Goal: Check status

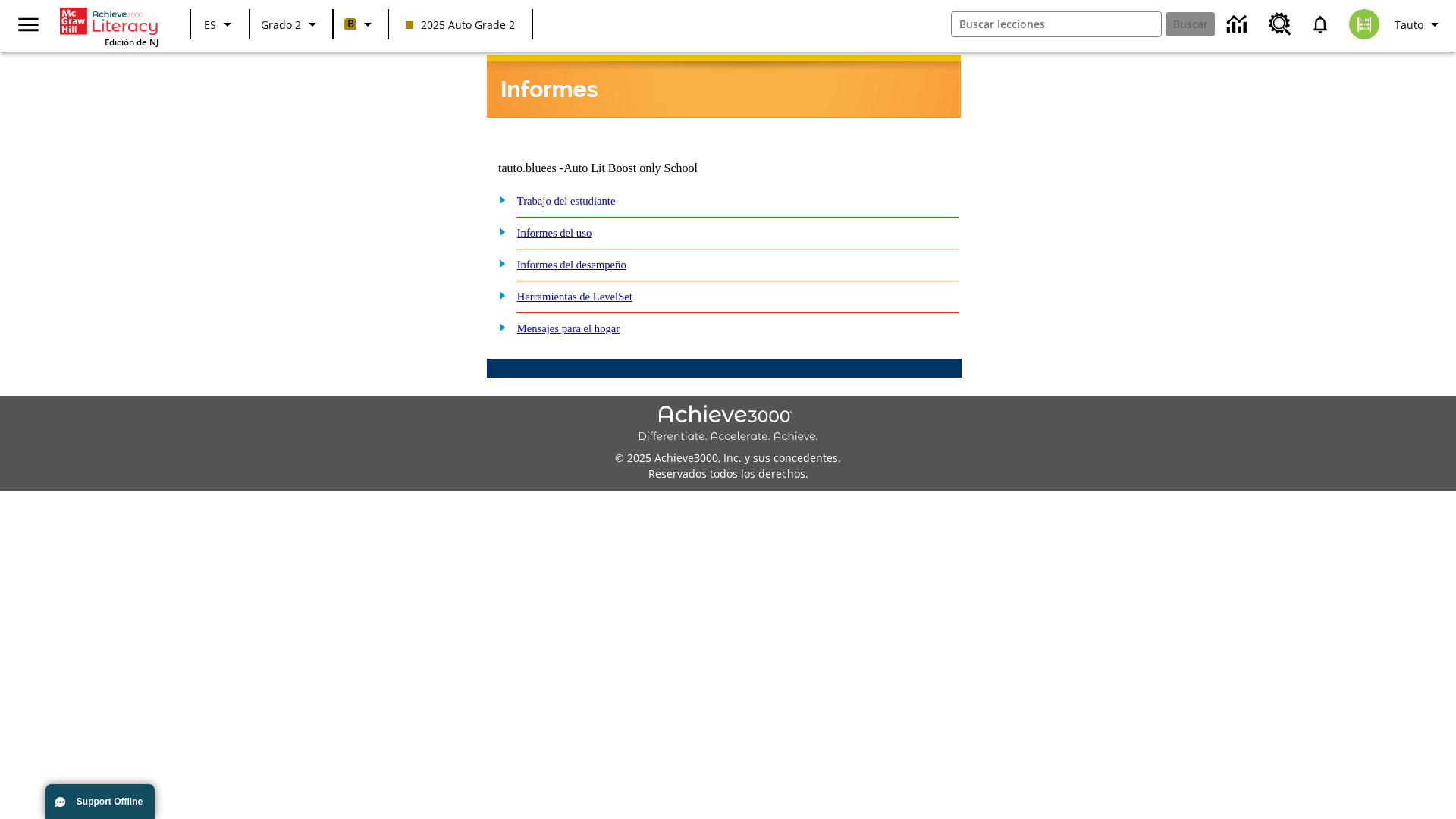
click at [591, 258] on link "Informes del desempeño" at bounding box center [572, 265] width 109 height 12
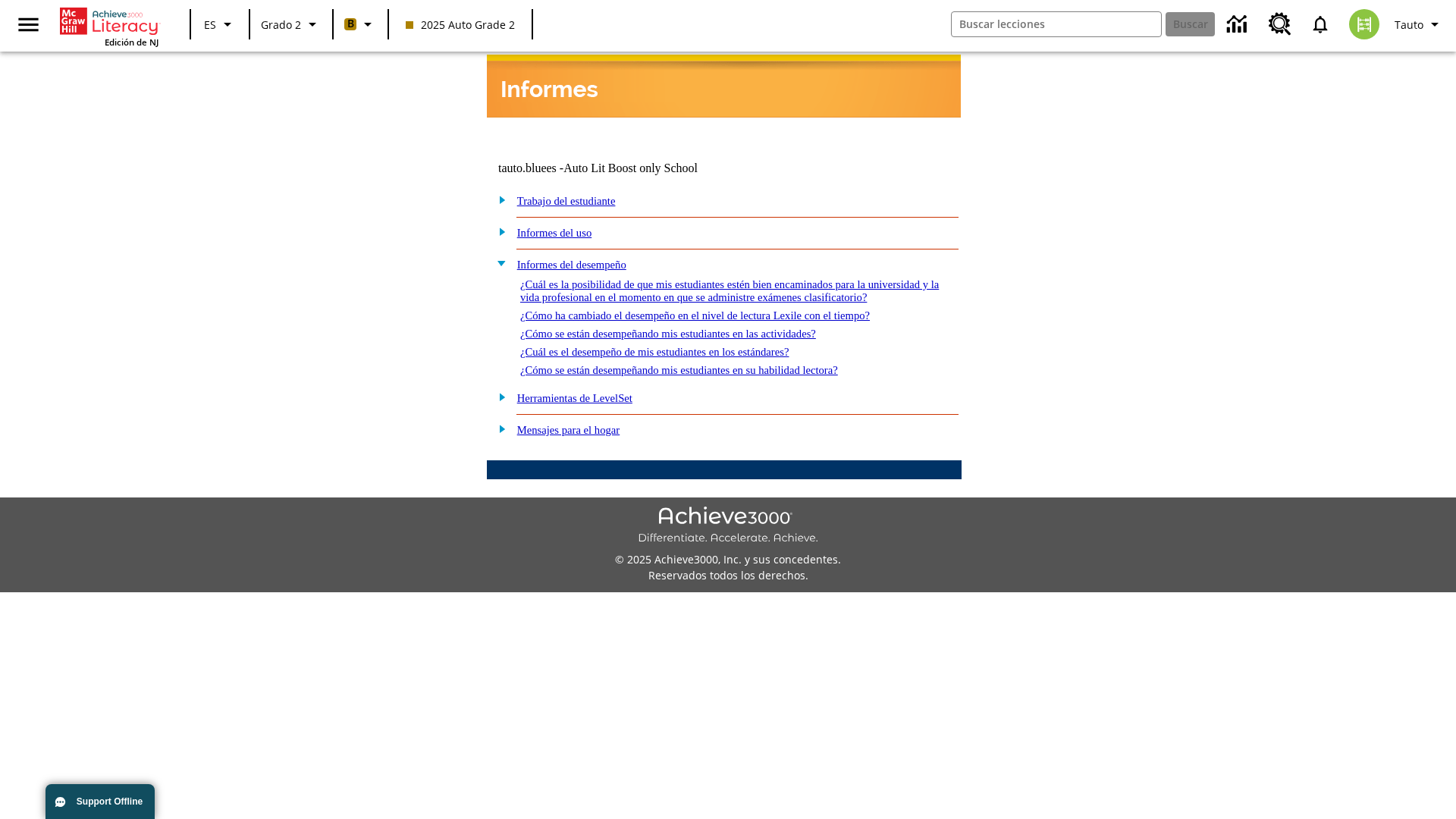
click at [693, 328] on link "¿Cómo se están desempeñando mis estudiantes en las actividades?" at bounding box center [668, 334] width 296 height 12
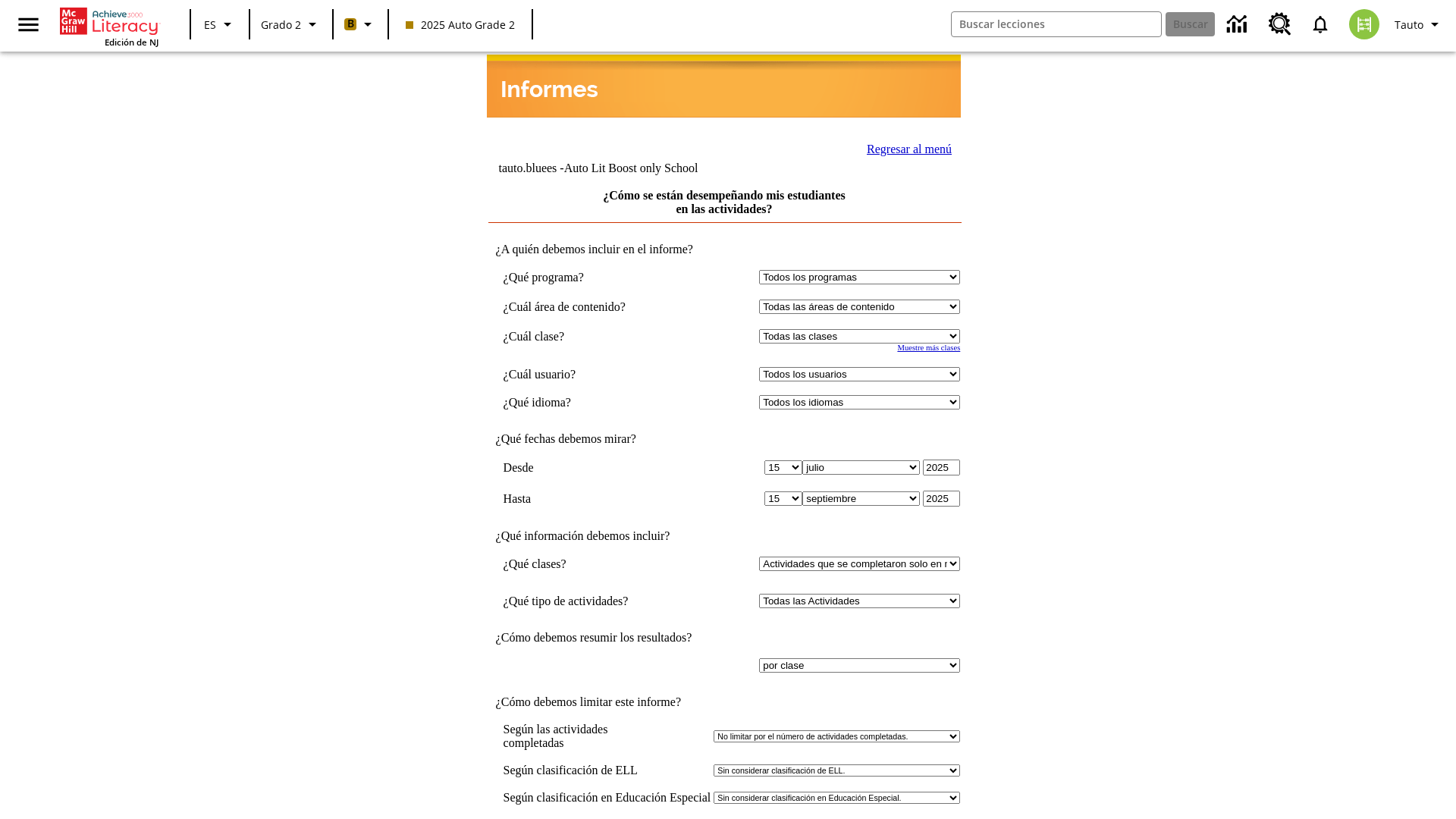
select select "21437111"
select select "4"
